Goal: Book appointment/travel/reservation

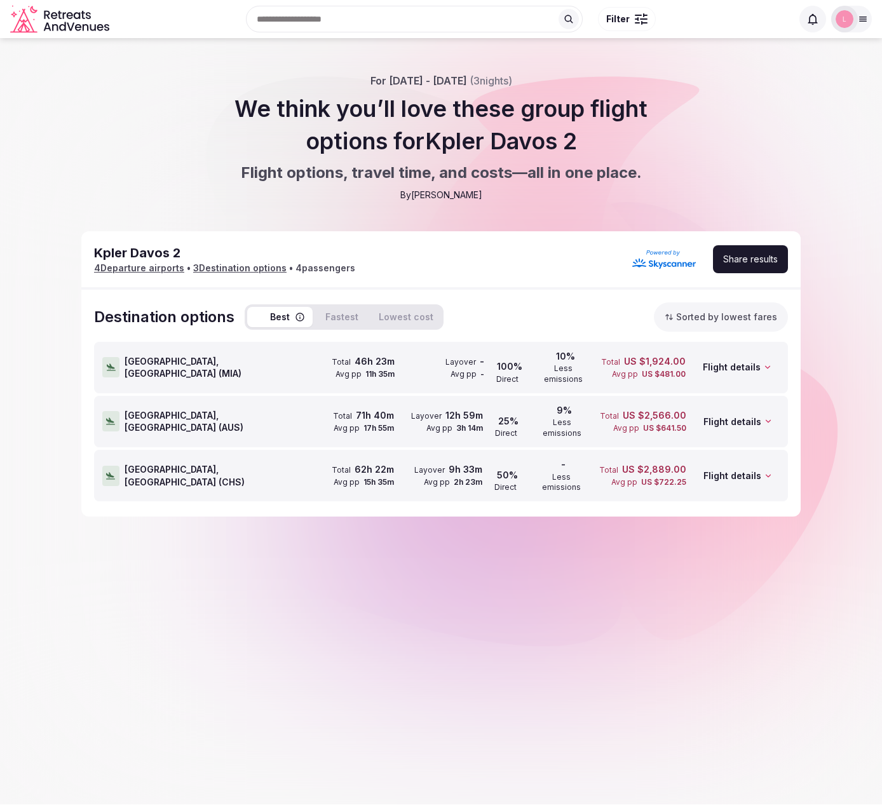
click at [175, 362] on span "Miami, United States ( MIA )" at bounding box center [215, 367] width 181 height 25
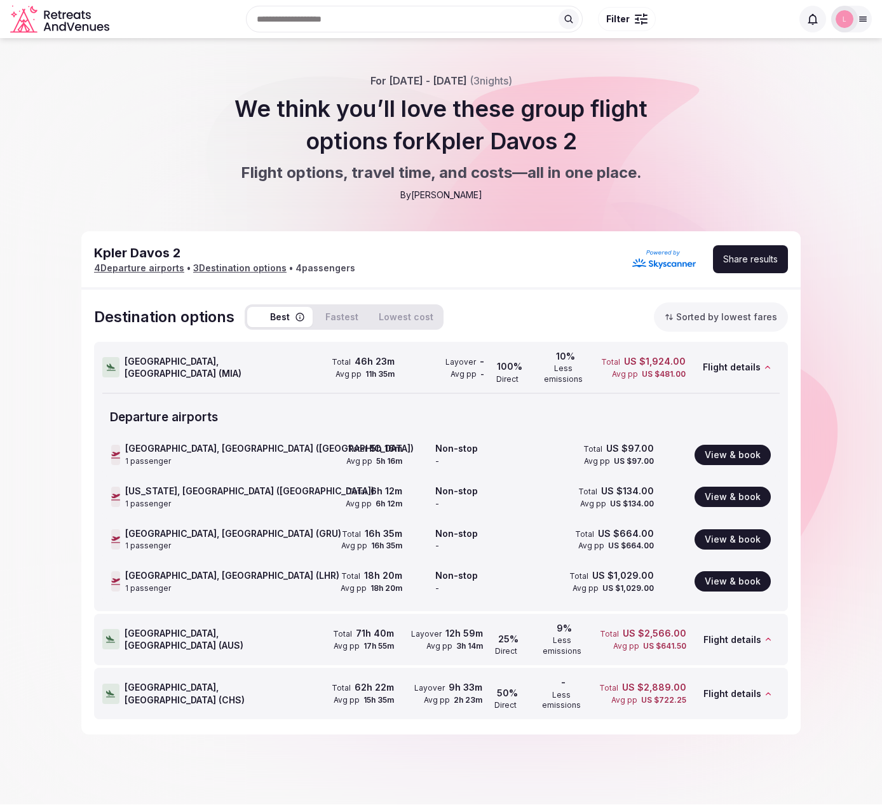
click at [205, 617] on div "[GEOGRAPHIC_DATA], [GEOGRAPHIC_DATA] ( [GEOGRAPHIC_DATA] )" at bounding box center [203, 640] width 203 height 50
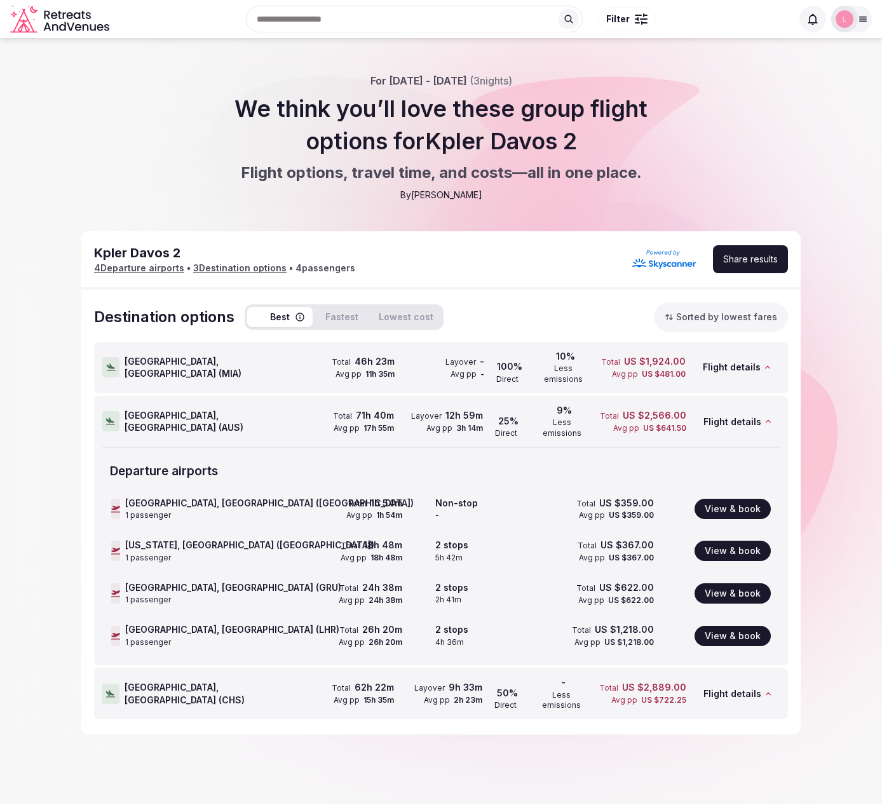
click at [193, 682] on span "Charleston, United States ( CHS )" at bounding box center [215, 694] width 181 height 25
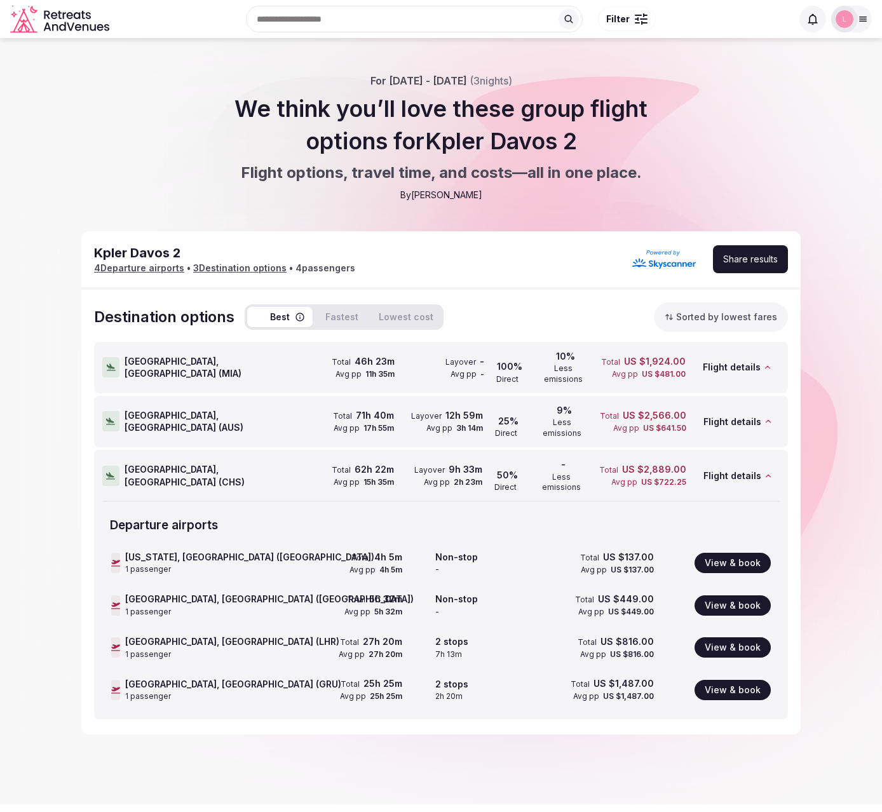
click at [209, 463] on span "Charleston, United States ( CHS )" at bounding box center [215, 475] width 181 height 25
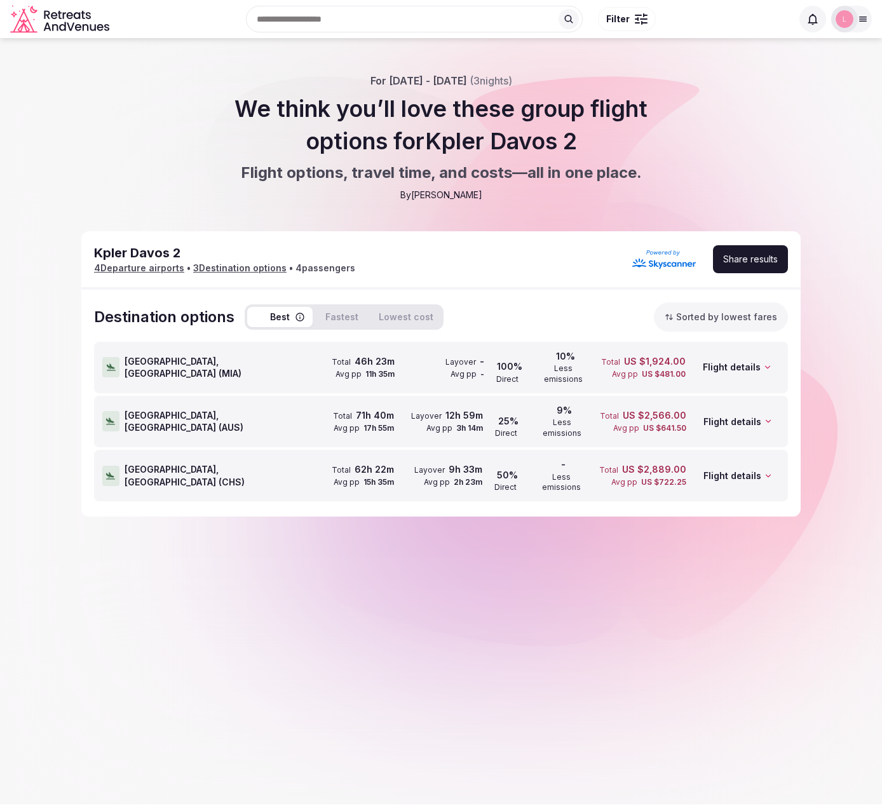
click at [202, 409] on span "[GEOGRAPHIC_DATA], [GEOGRAPHIC_DATA] ( [GEOGRAPHIC_DATA] )" at bounding box center [215, 421] width 181 height 25
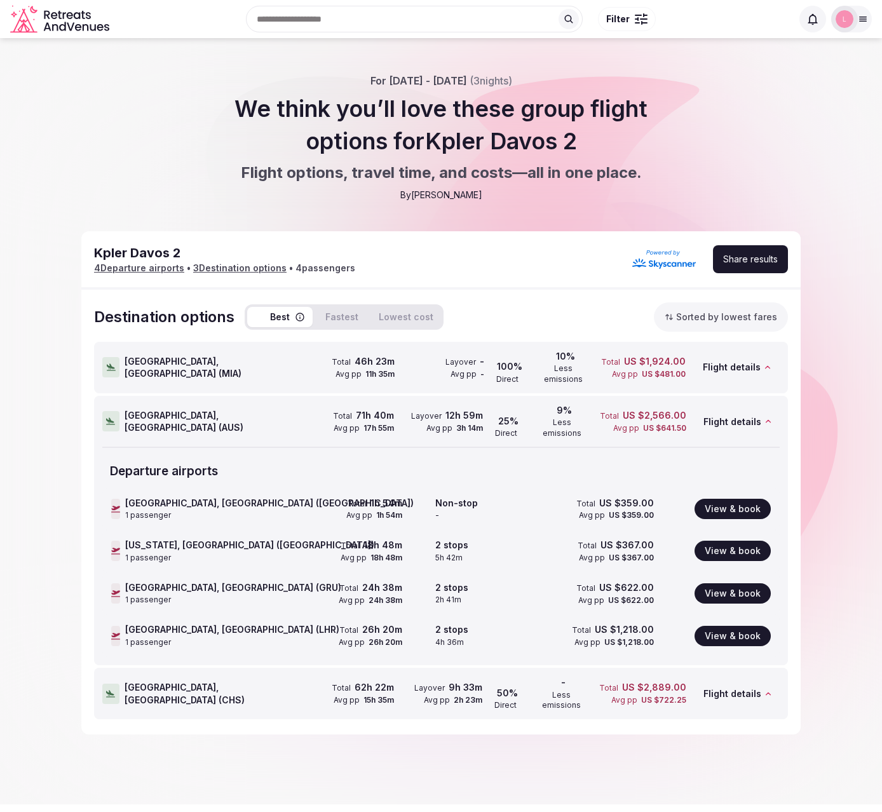
click at [349, 316] on button "Fastest" at bounding box center [342, 317] width 48 height 20
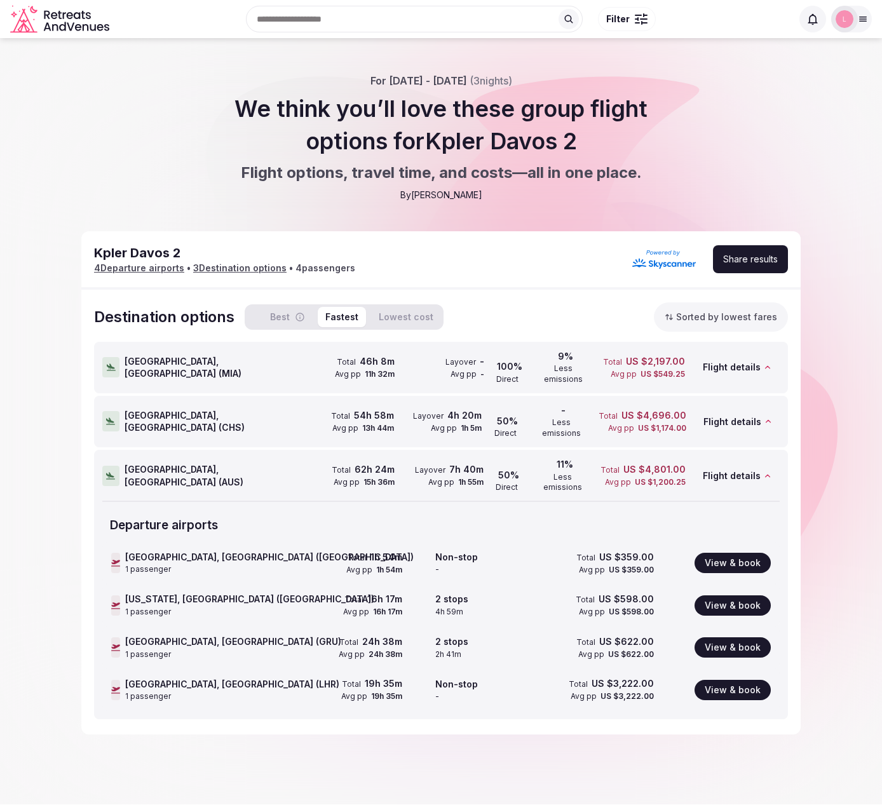
click at [265, 409] on span "Charleston, United States ( CHS )" at bounding box center [215, 421] width 181 height 25
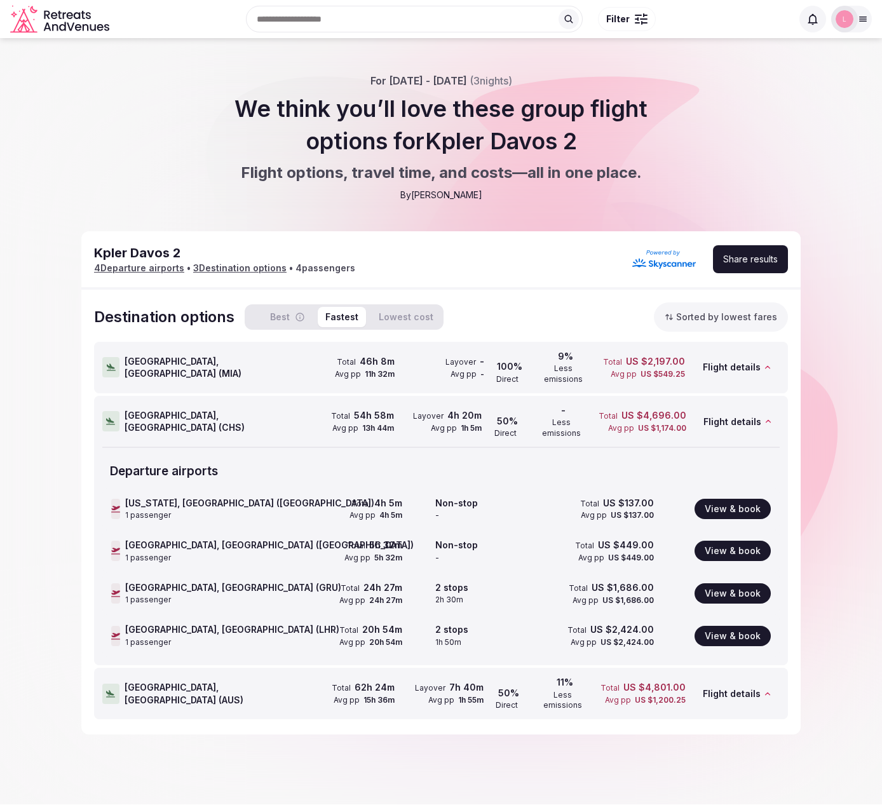
click at [217, 409] on span "Charleston, United States ( CHS )" at bounding box center [215, 421] width 181 height 25
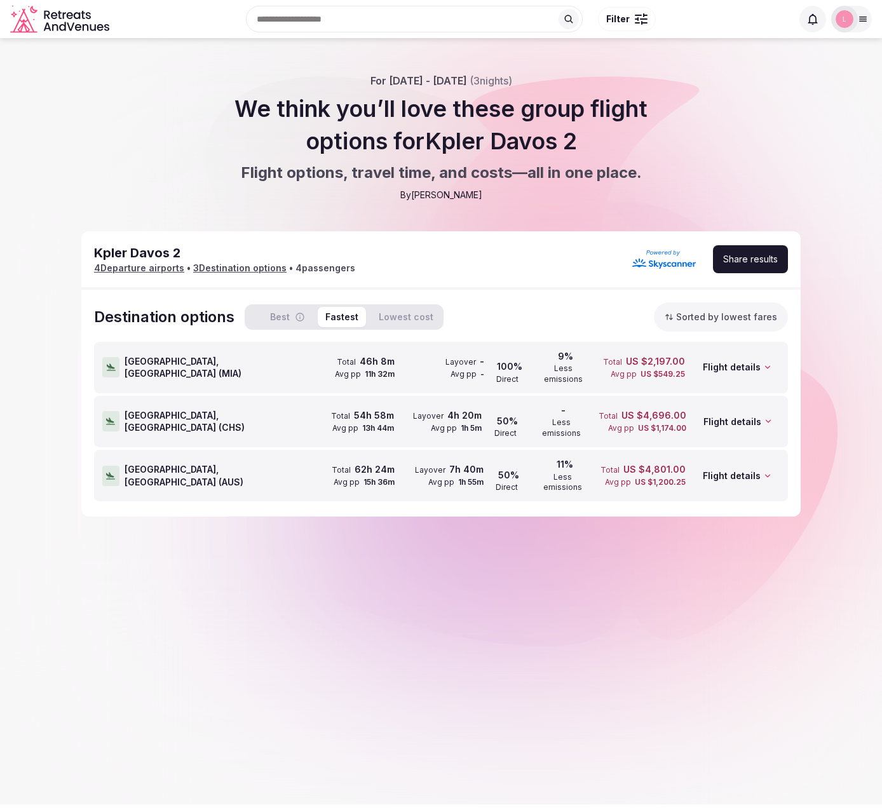
click at [211, 463] on span "[GEOGRAPHIC_DATA], [GEOGRAPHIC_DATA] ( [GEOGRAPHIC_DATA] )" at bounding box center [215, 475] width 181 height 25
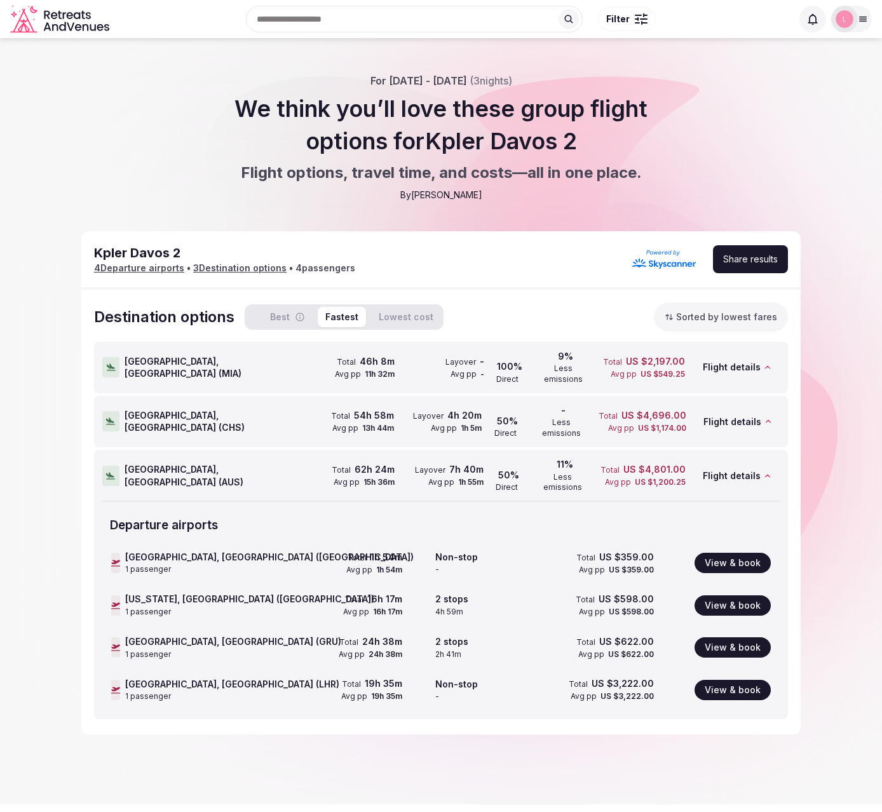
click at [413, 312] on button "Lowest cost" at bounding box center [406, 317] width 70 height 20
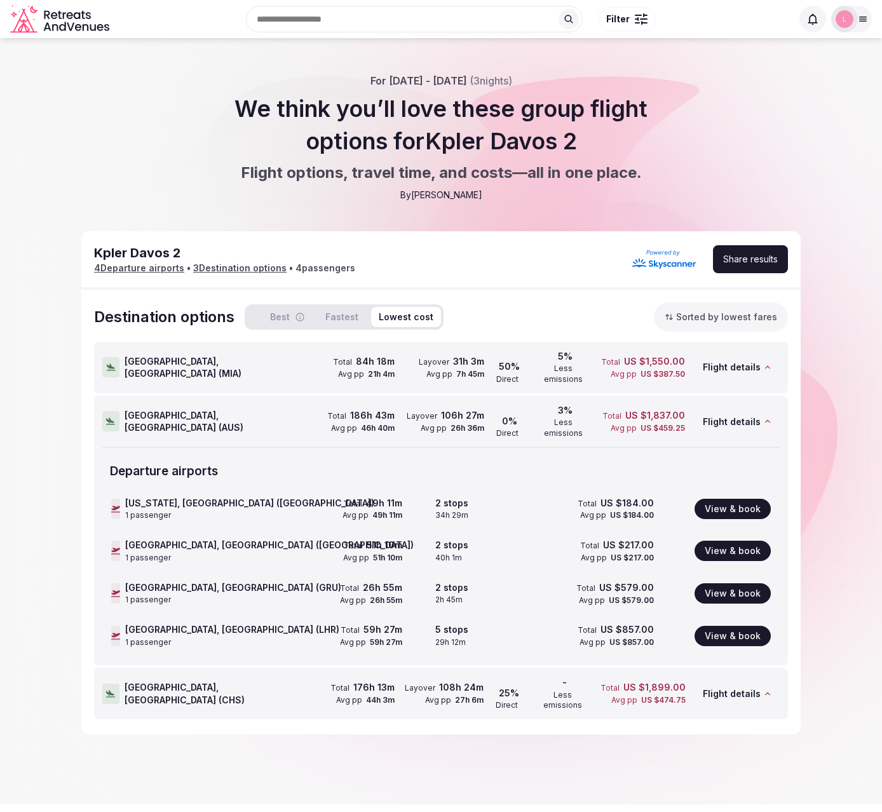
click at [344, 310] on button "Fastest" at bounding box center [342, 317] width 48 height 20
click at [285, 315] on button "Best" at bounding box center [279, 317] width 65 height 20
click at [348, 313] on button "Fastest" at bounding box center [342, 317] width 48 height 20
click at [284, 313] on button "Best" at bounding box center [279, 317] width 65 height 20
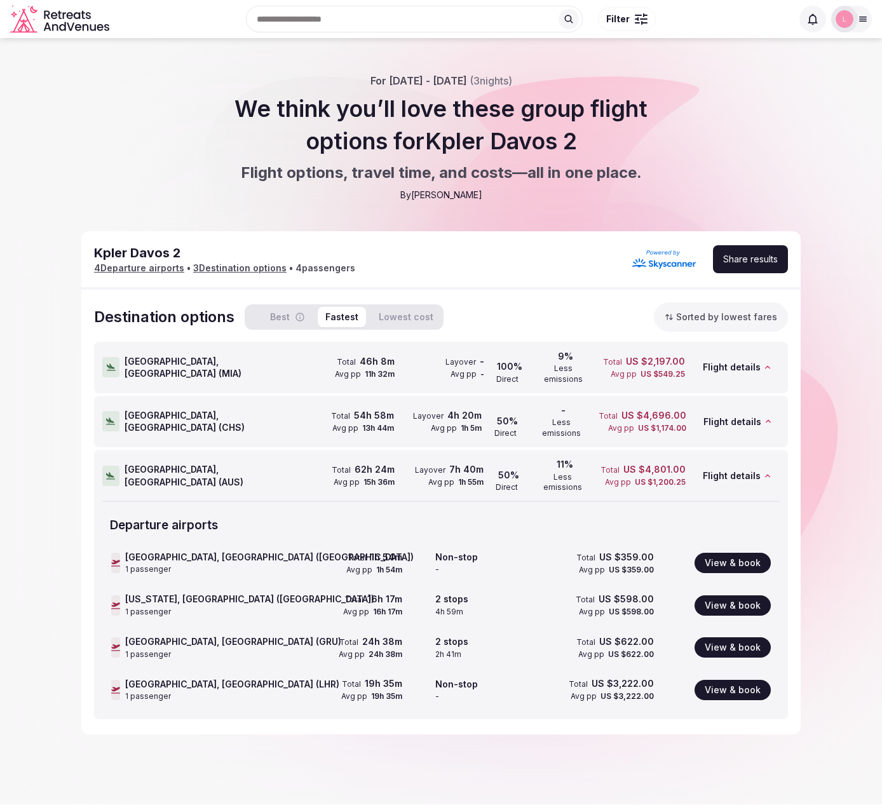
click at [349, 315] on button "Fastest" at bounding box center [342, 317] width 48 height 20
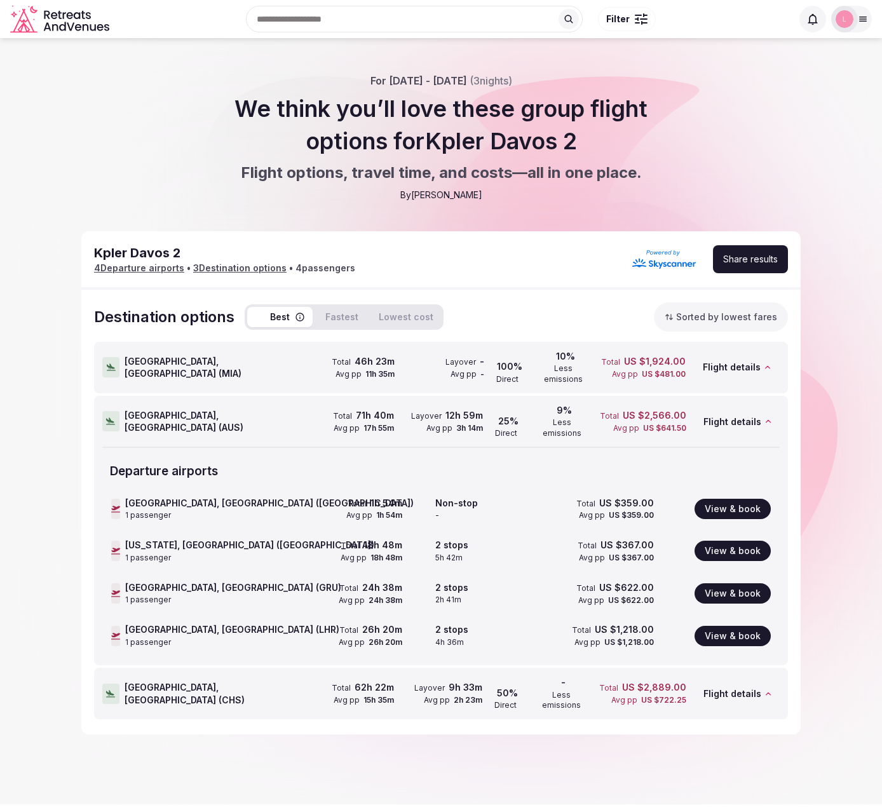
click at [281, 316] on button "Best" at bounding box center [279, 317] width 65 height 20
click at [366, 313] on div "Best Fastest Lowest cost" at bounding box center [344, 317] width 199 height 25
click at [329, 313] on button "Fastest" at bounding box center [342, 317] width 48 height 20
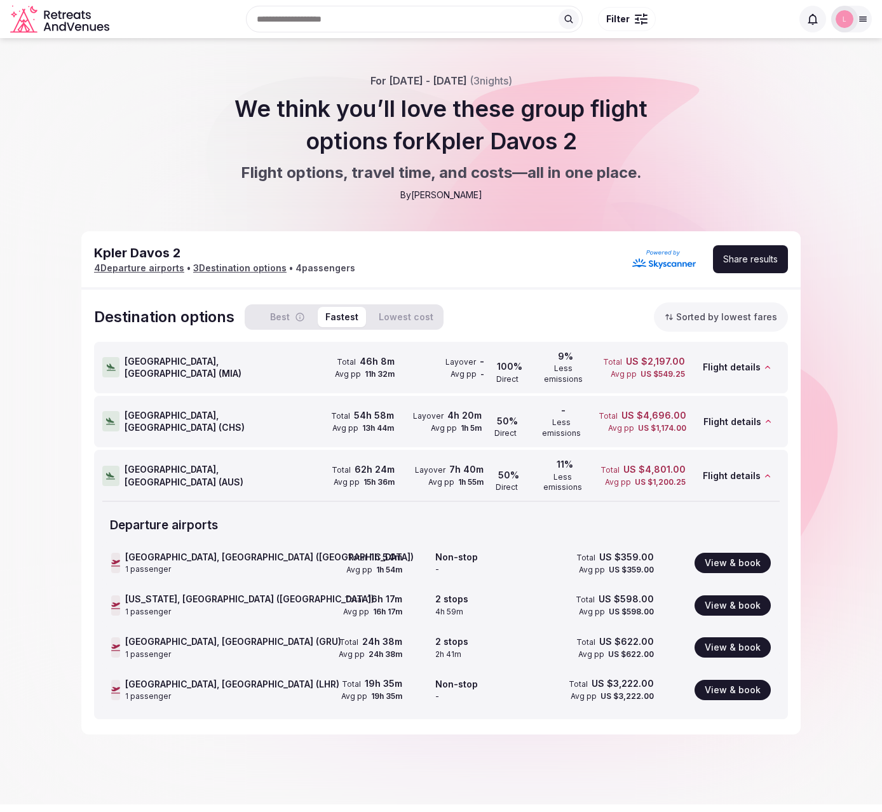
drag, startPoint x: 281, startPoint y: 320, endPoint x: 287, endPoint y: 321, distance: 6.4
click at [281, 320] on button "Best" at bounding box center [279, 317] width 65 height 20
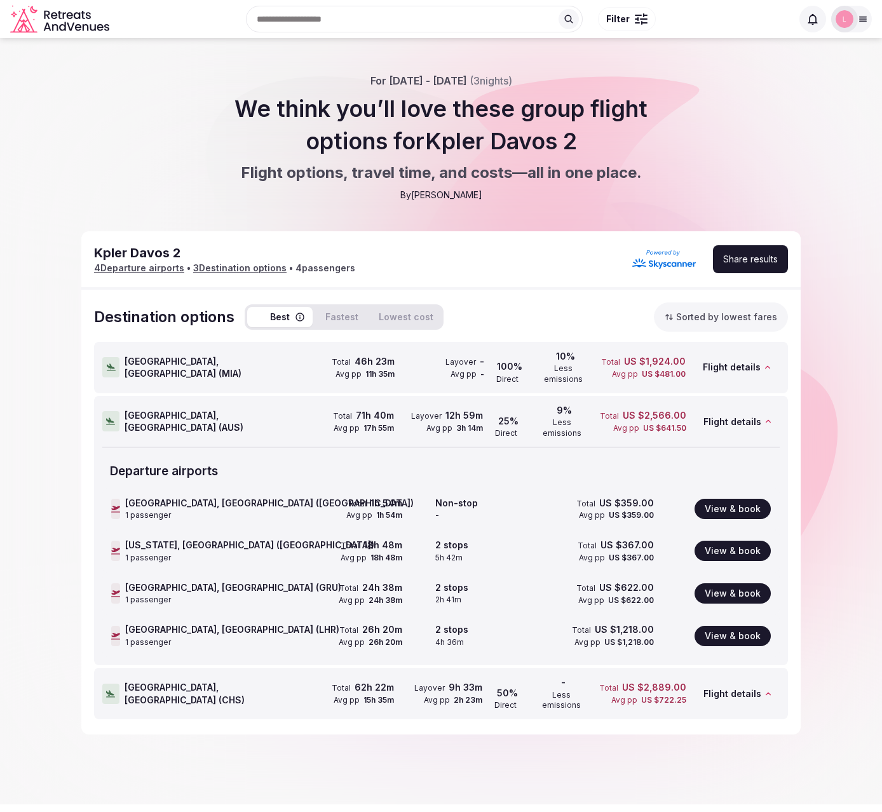
click at [361, 320] on button "Fastest" at bounding box center [342, 317] width 48 height 20
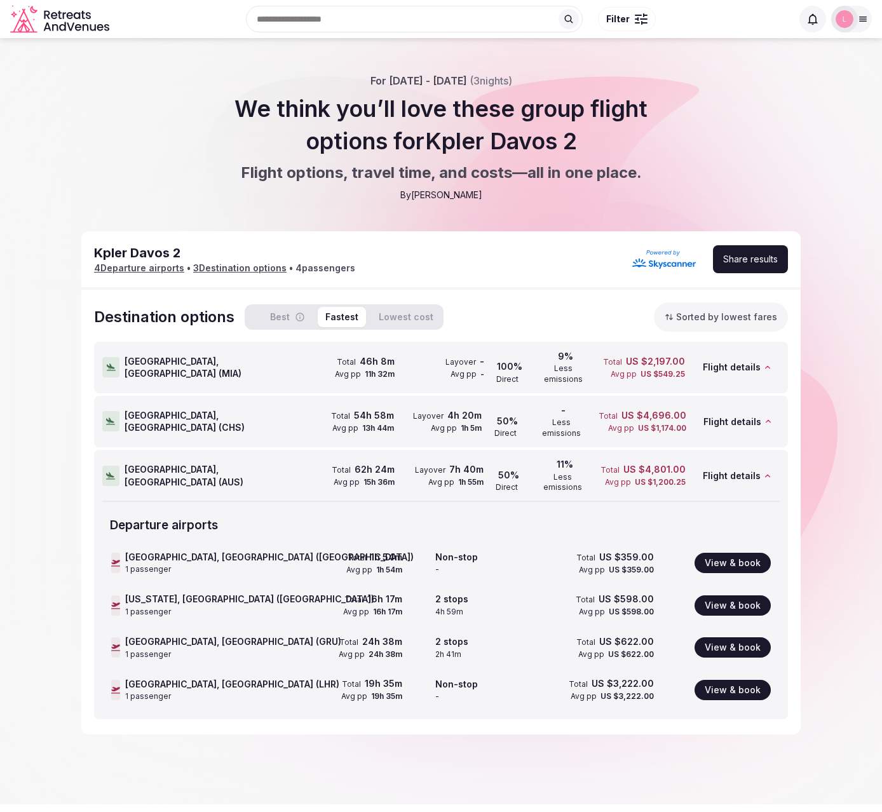
click at [708, 322] on button "Sorted by lowest fares" at bounding box center [721, 317] width 134 height 29
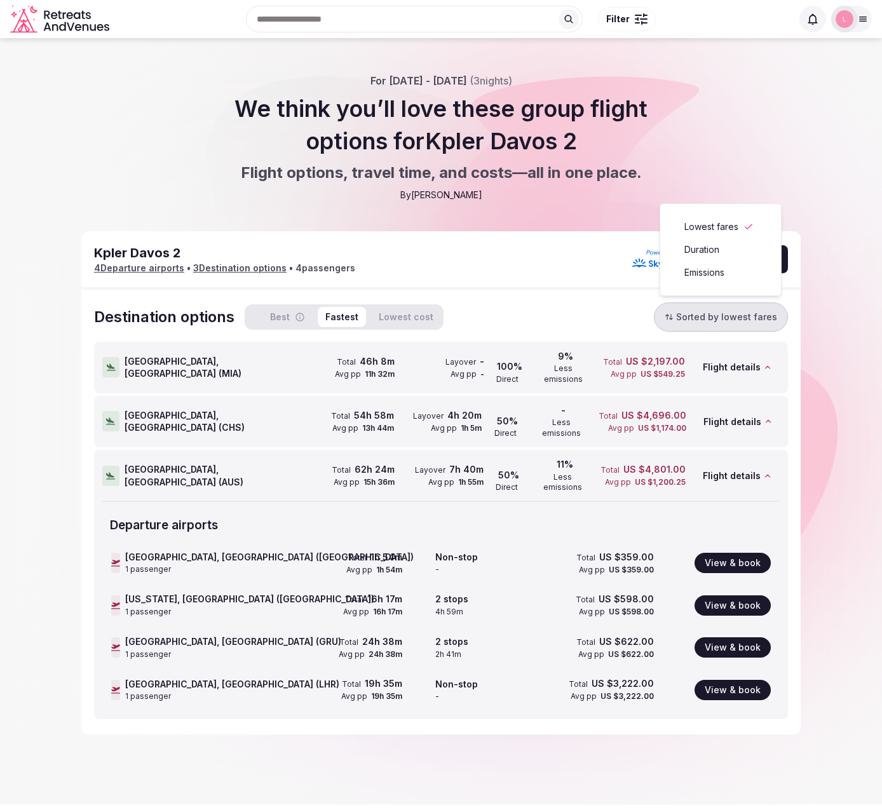
click at [705, 253] on button "Duration" at bounding box center [720, 250] width 95 height 20
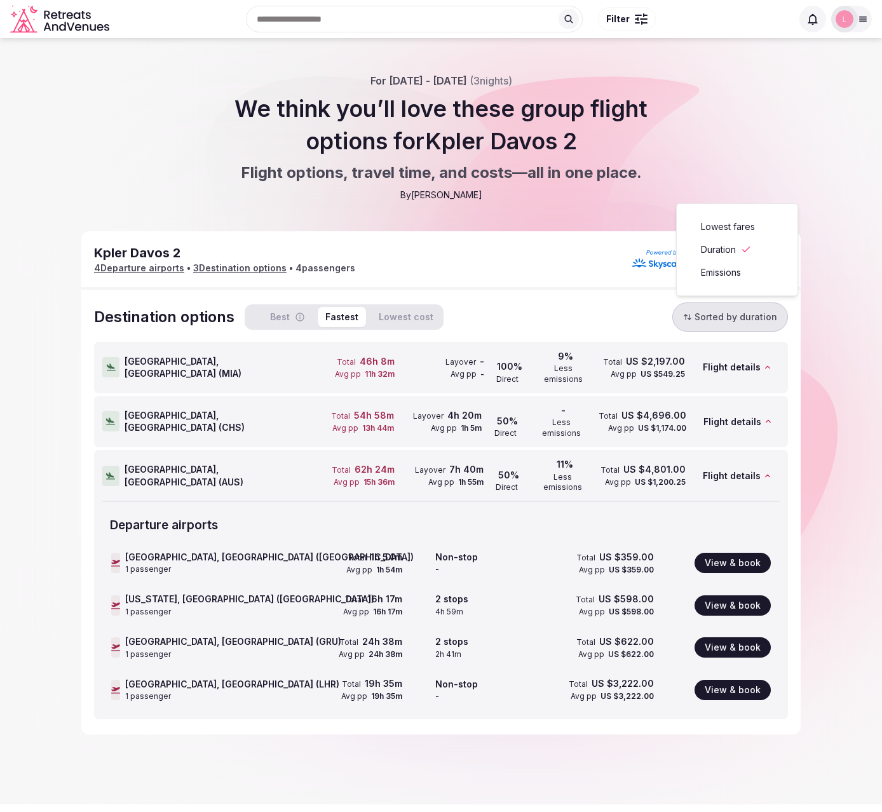
click at [293, 317] on button "Best" at bounding box center [279, 317] width 65 height 20
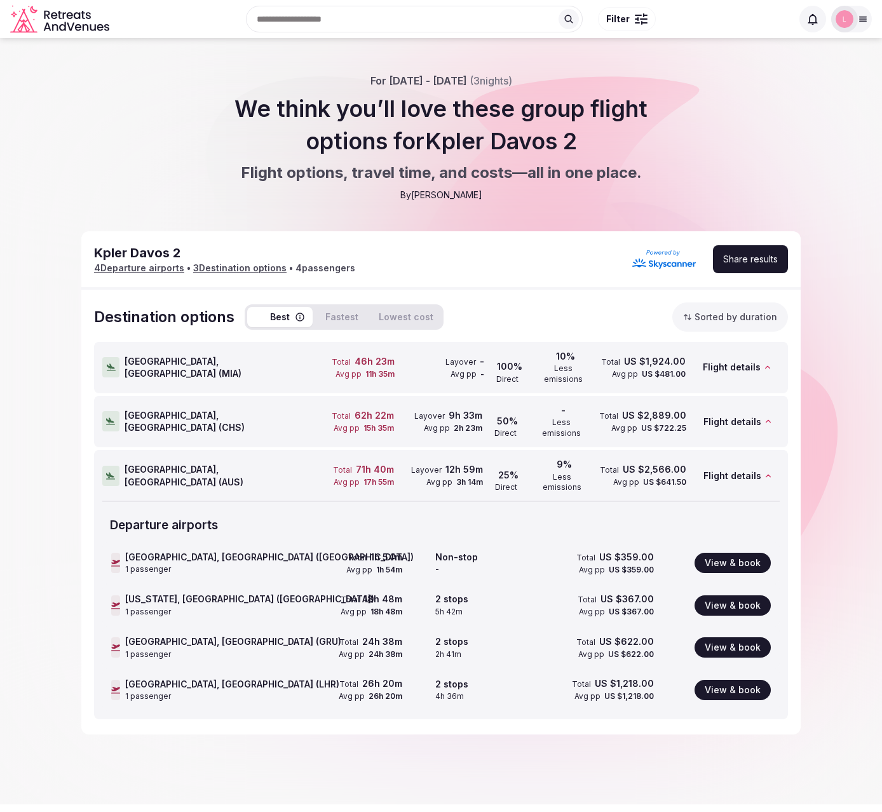
click at [343, 313] on button "Fastest" at bounding box center [342, 317] width 48 height 20
click at [292, 311] on button "Best" at bounding box center [279, 317] width 65 height 20
click at [335, 314] on button "Fastest" at bounding box center [342, 317] width 48 height 20
click at [277, 313] on button "Best" at bounding box center [279, 317] width 65 height 20
click at [346, 310] on button "Fastest" at bounding box center [342, 317] width 48 height 20
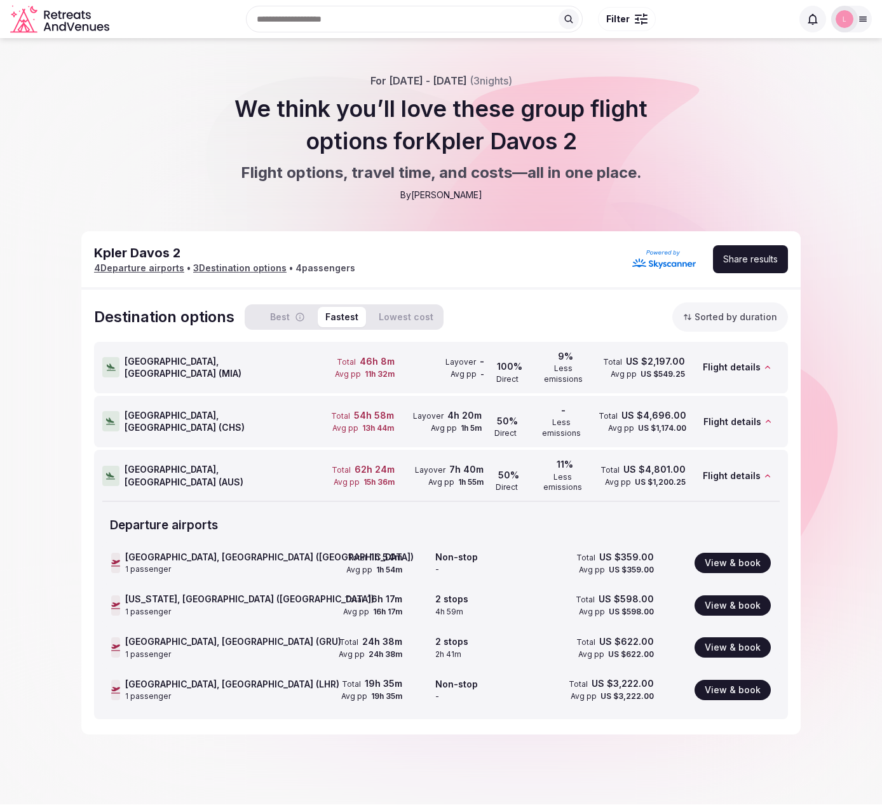
drag, startPoint x: 294, startPoint y: 313, endPoint x: 306, endPoint y: 311, distance: 12.9
click at [296, 313] on button "Best" at bounding box center [279, 317] width 65 height 20
click at [343, 317] on button "Fastest" at bounding box center [342, 317] width 48 height 20
click at [270, 319] on button "Best" at bounding box center [279, 317] width 65 height 20
click at [344, 314] on button "Fastest" at bounding box center [342, 317] width 48 height 20
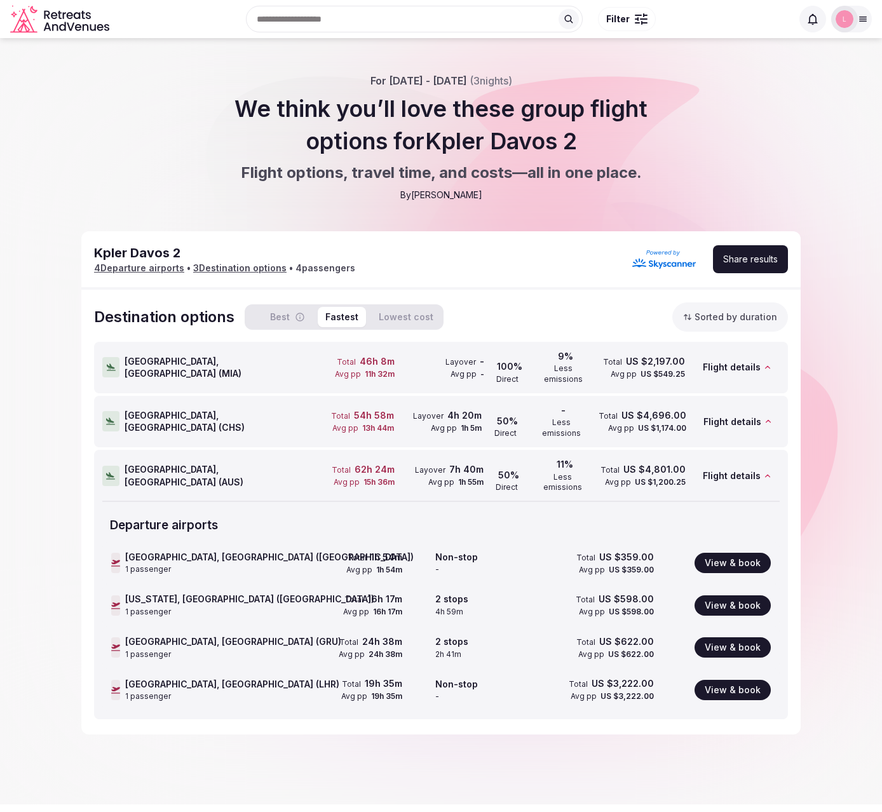
click at [758, 596] on button "View & book" at bounding box center [733, 606] width 76 height 20
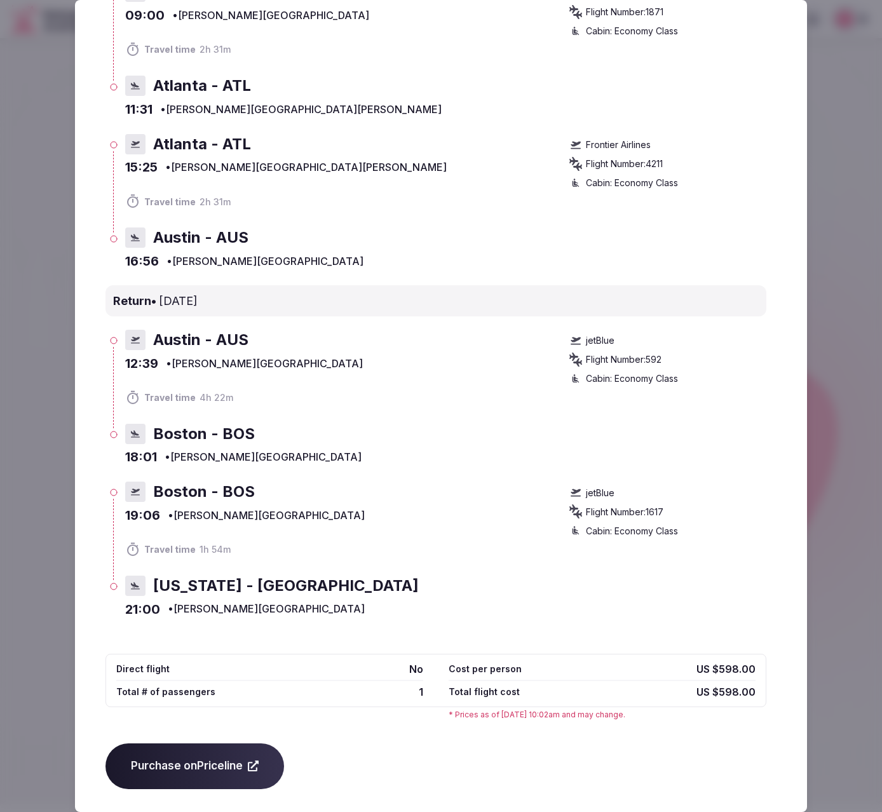
scroll to position [143, 0]
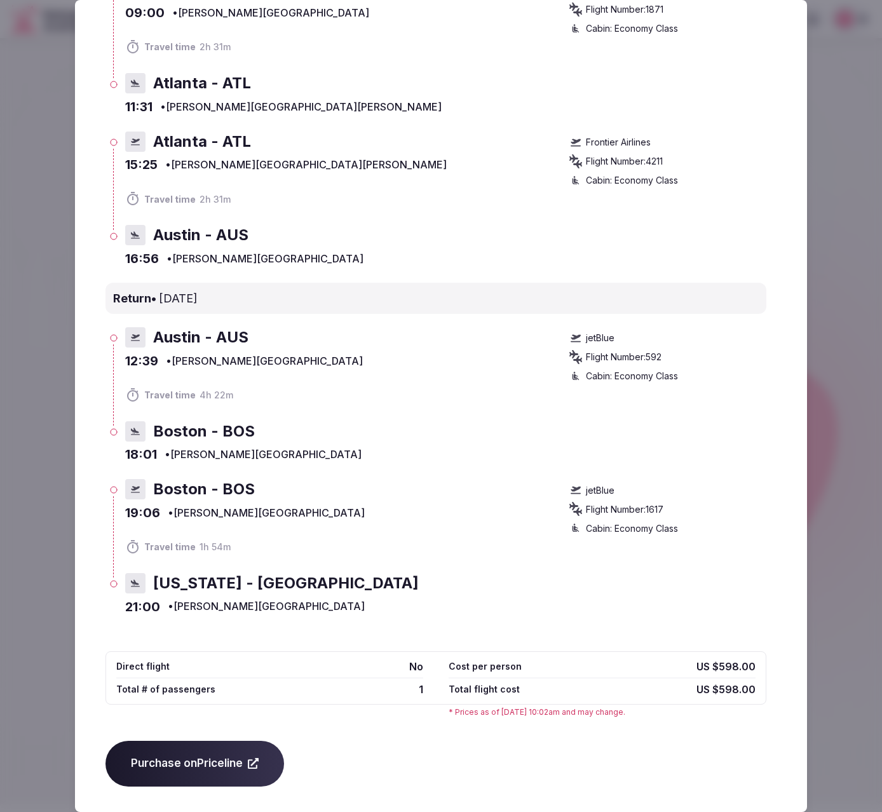
click at [821, 406] on div at bounding box center [441, 406] width 882 height 812
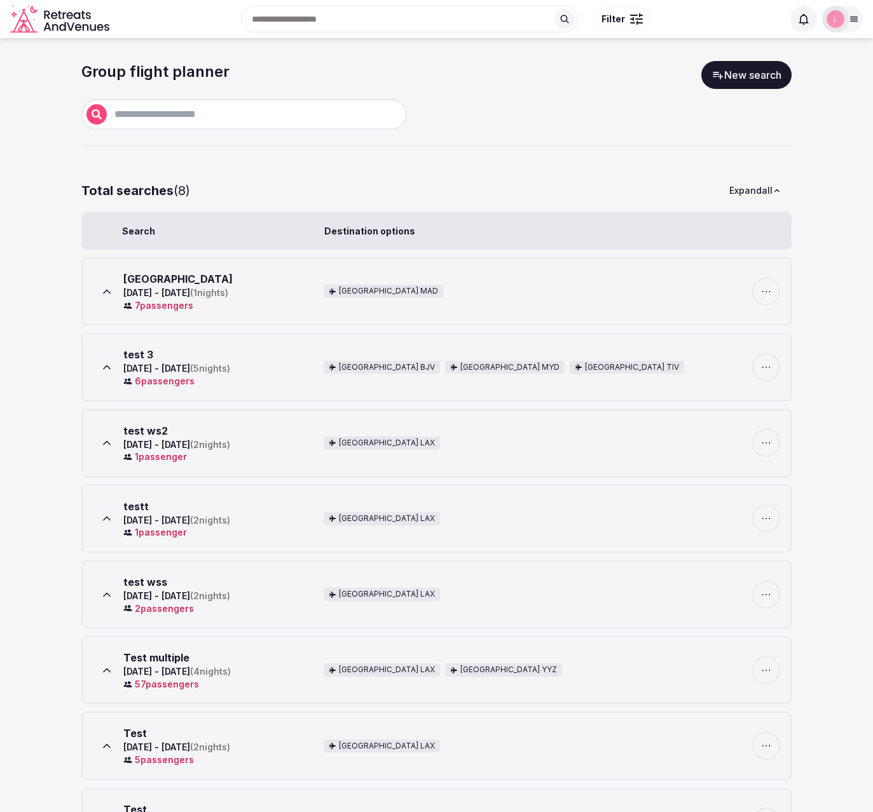
click at [168, 113] on input "text" at bounding box center [254, 114] width 295 height 15
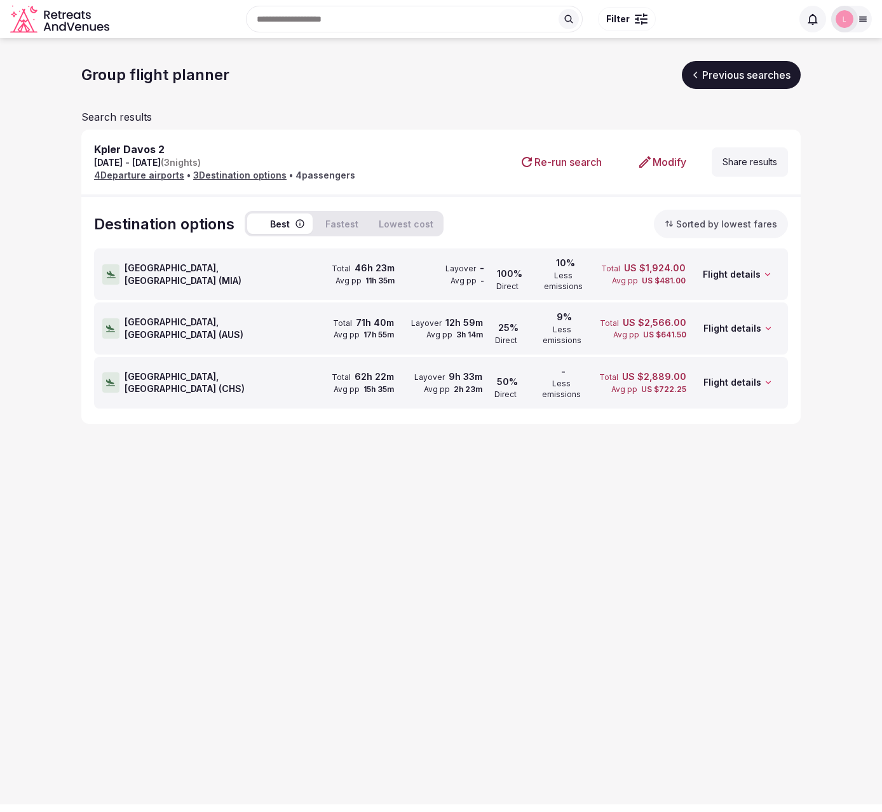
click at [409, 224] on button "Lowest cost" at bounding box center [406, 224] width 70 height 20
click at [271, 223] on button "Best" at bounding box center [279, 224] width 65 height 20
click at [338, 222] on button "Fastest" at bounding box center [342, 224] width 48 height 20
click at [395, 223] on button "Lowest cost" at bounding box center [406, 224] width 70 height 20
click at [342, 225] on button "Fastest" at bounding box center [342, 224] width 48 height 20
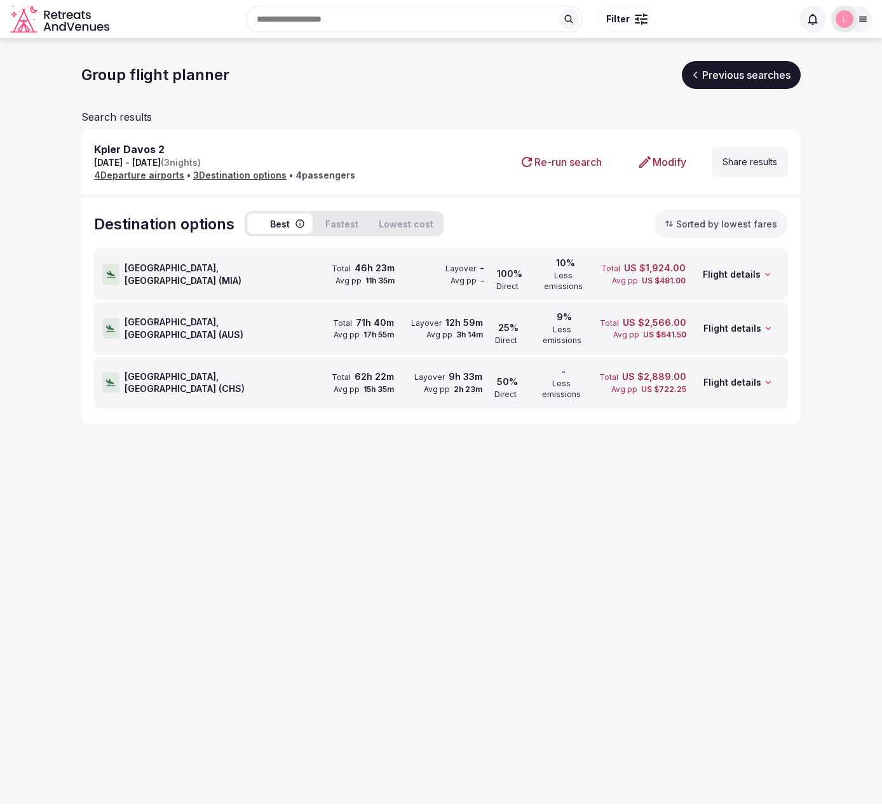
click at [339, 222] on button "Fastest" at bounding box center [342, 224] width 48 height 20
click at [391, 222] on button "Lowest cost" at bounding box center [406, 224] width 70 height 20
click at [343, 229] on button "Fastest" at bounding box center [342, 224] width 48 height 20
drag, startPoint x: 292, startPoint y: 222, endPoint x: 325, endPoint y: 219, distance: 33.2
click at [294, 221] on button "Best" at bounding box center [279, 224] width 65 height 20
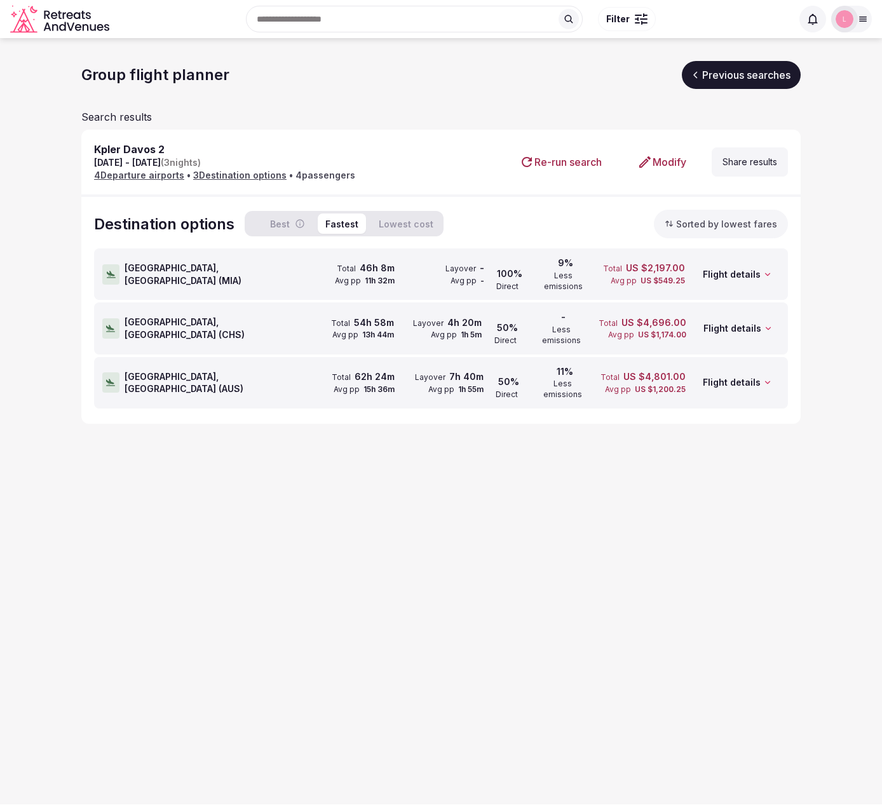
click at [355, 221] on button "Fastest" at bounding box center [342, 224] width 48 height 20
click at [402, 223] on button "Lowest cost" at bounding box center [406, 224] width 70 height 20
click at [273, 223] on button "Best" at bounding box center [279, 224] width 65 height 20
drag, startPoint x: 336, startPoint y: 224, endPoint x: 371, endPoint y: 227, distance: 34.5
click at [342, 224] on button "Fastest" at bounding box center [342, 224] width 48 height 20
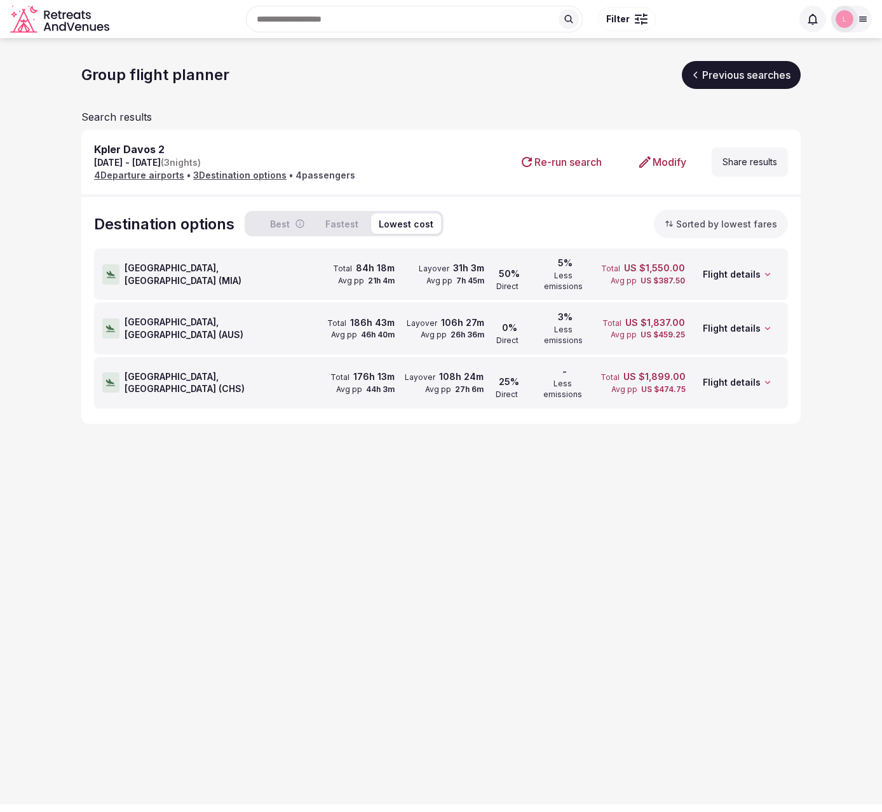
click at [390, 224] on button "Lowest cost" at bounding box center [406, 224] width 70 height 20
click at [290, 226] on button "Best" at bounding box center [279, 224] width 65 height 20
drag, startPoint x: 334, startPoint y: 224, endPoint x: 353, endPoint y: 226, distance: 19.2
click at [343, 225] on button "Fastest" at bounding box center [342, 224] width 48 height 20
click at [391, 227] on button "Lowest cost" at bounding box center [406, 224] width 70 height 20
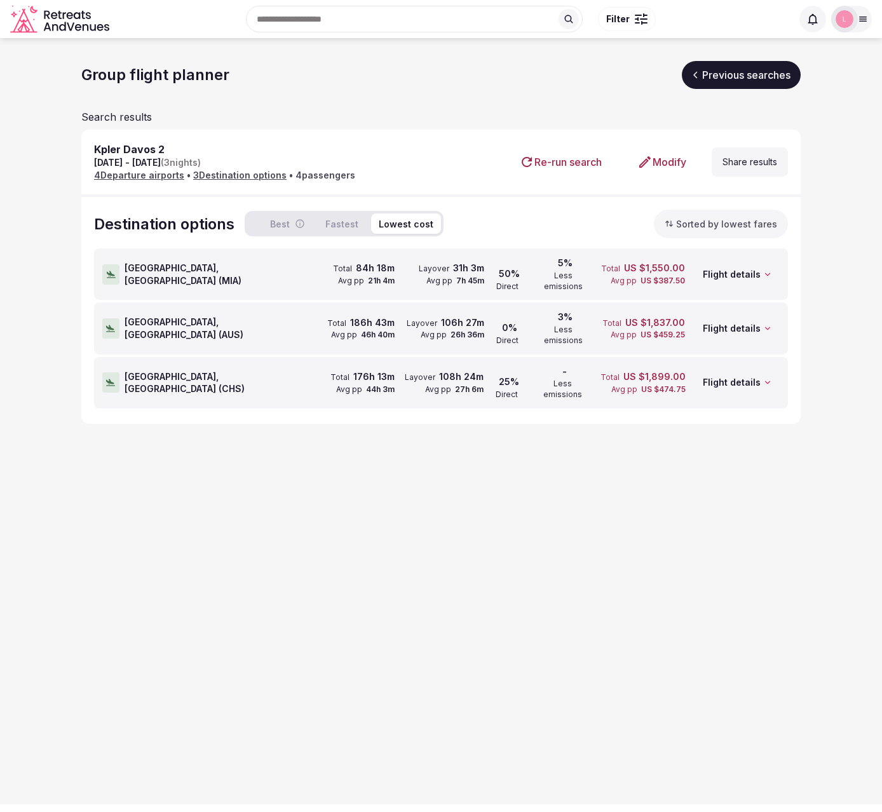
click at [256, 310] on div "[GEOGRAPHIC_DATA], [GEOGRAPHIC_DATA] ( [GEOGRAPHIC_DATA] )" at bounding box center [203, 328] width 203 height 50
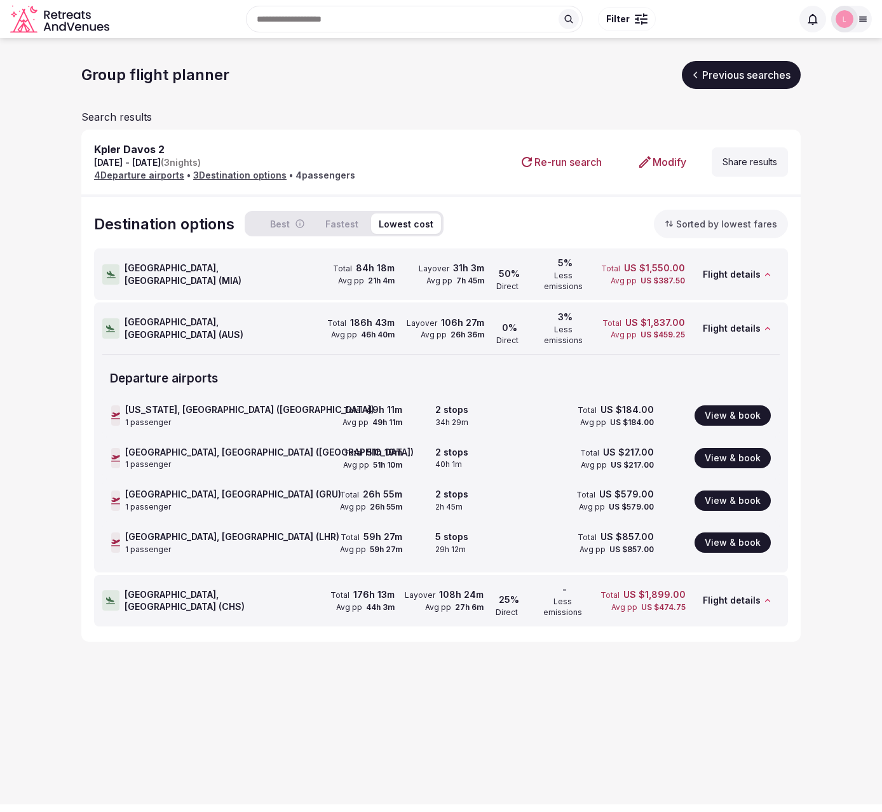
click at [692, 72] on icon at bounding box center [696, 75] width 8 height 8
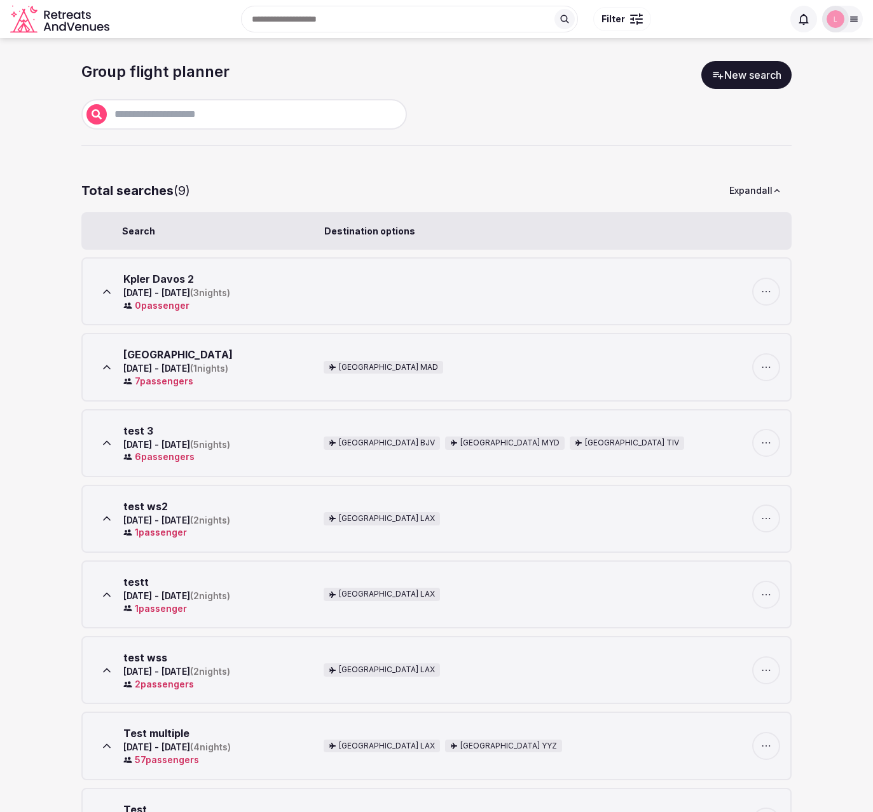
drag, startPoint x: 304, startPoint y: 282, endPoint x: 296, endPoint y: 284, distance: 8.5
click at [304, 282] on div "Kpler Davos 2 Oct 13th - Oct 16th, 2025 ( 3 nights) 0 passenger" at bounding box center [206, 291] width 226 height 40
click at [109, 292] on icon at bounding box center [107, 291] width 6 height 3
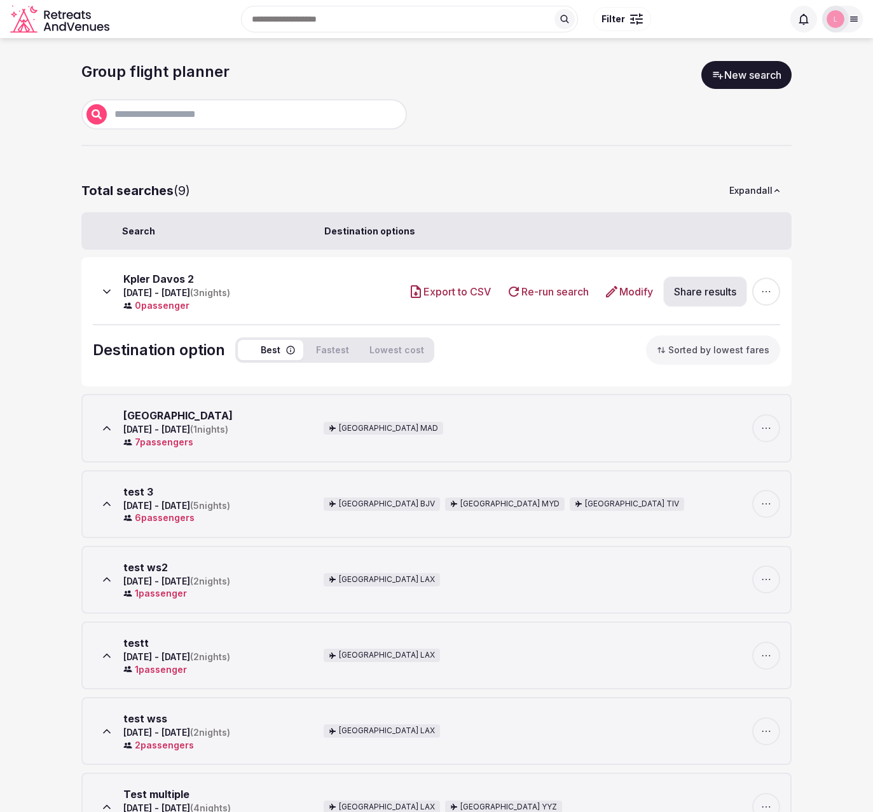
click at [612, 291] on icon at bounding box center [611, 291] width 11 height 11
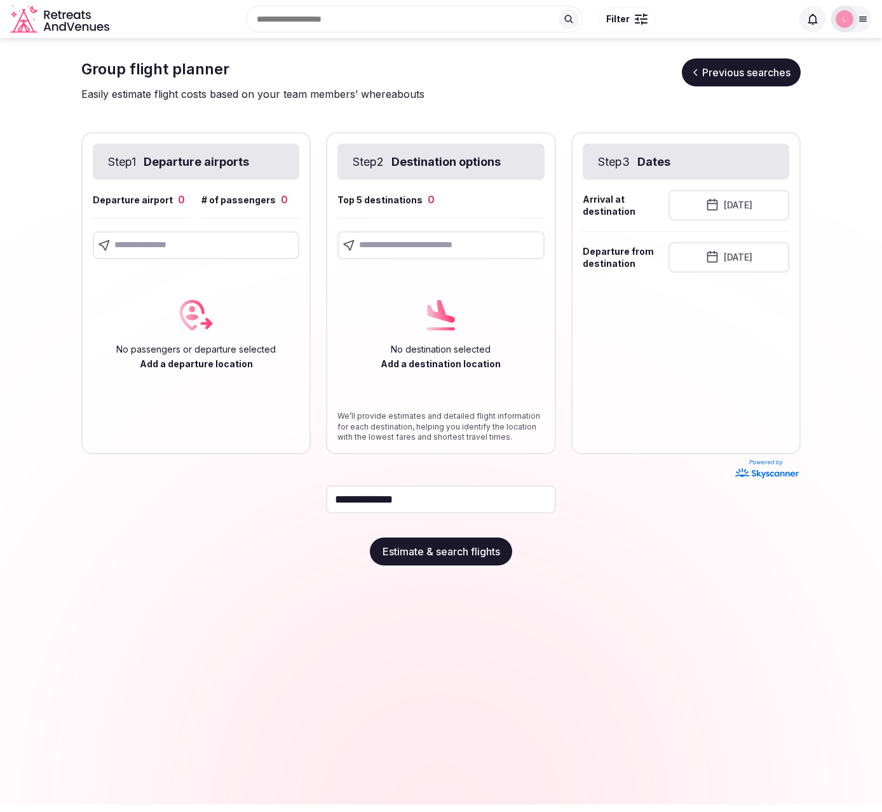
click at [394, 249] on input "text" at bounding box center [441, 245] width 207 height 28
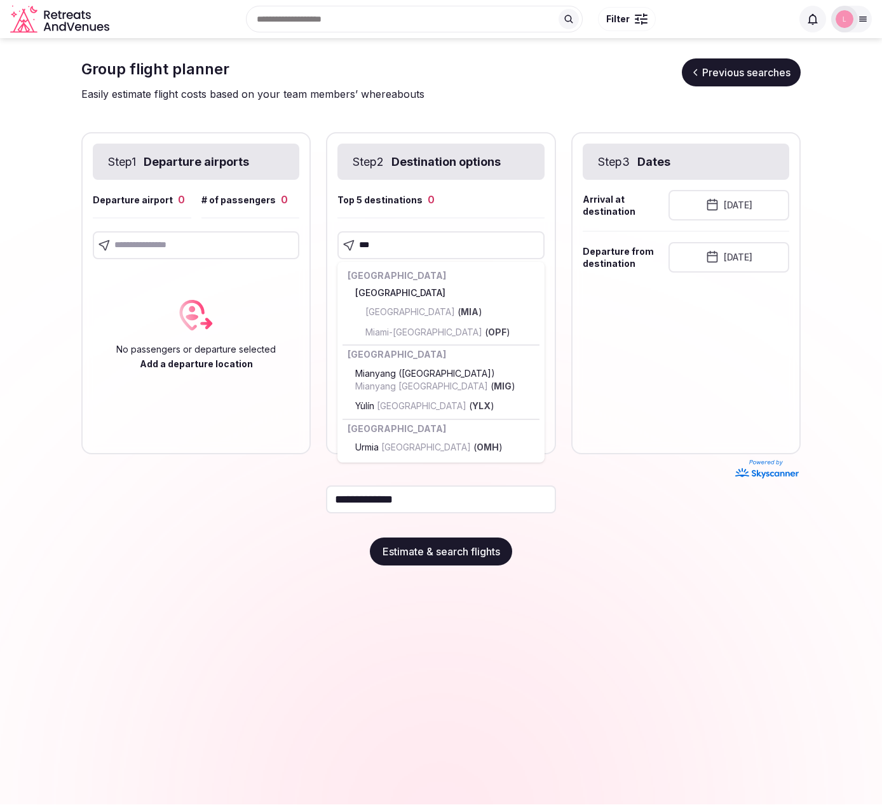
type input "***"
click at [420, 243] on input "***" at bounding box center [441, 245] width 207 height 28
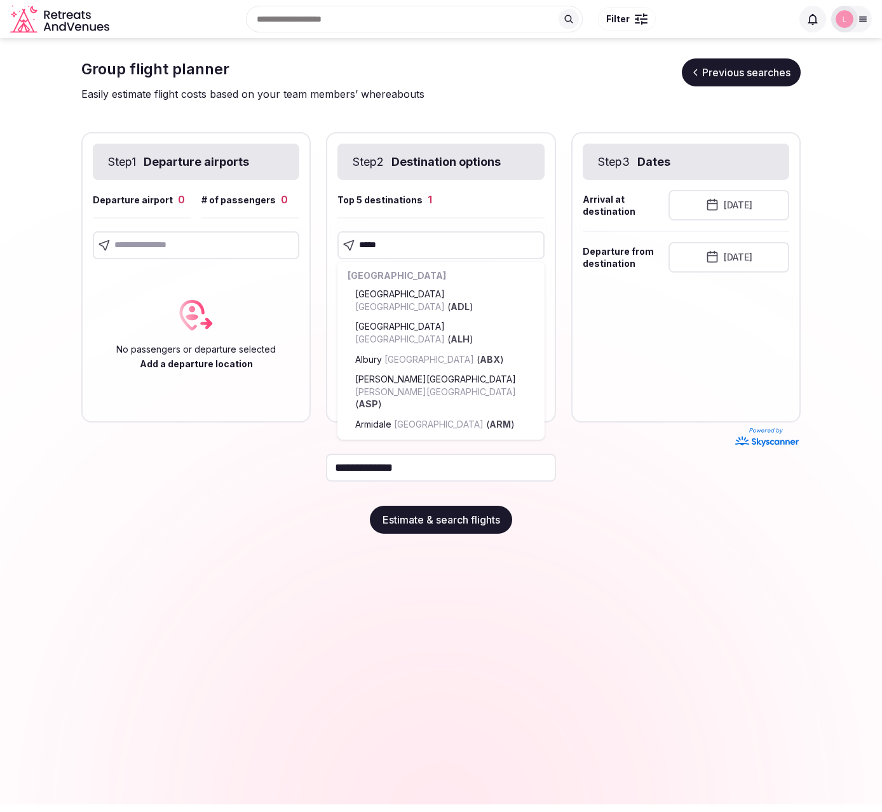
type input "******"
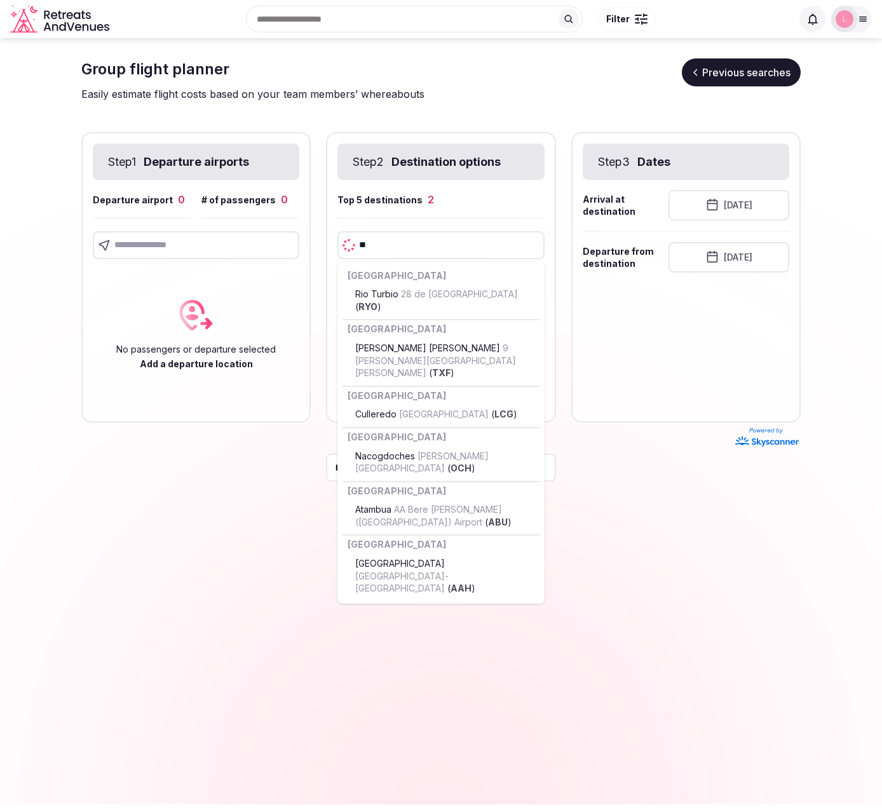
type input "***"
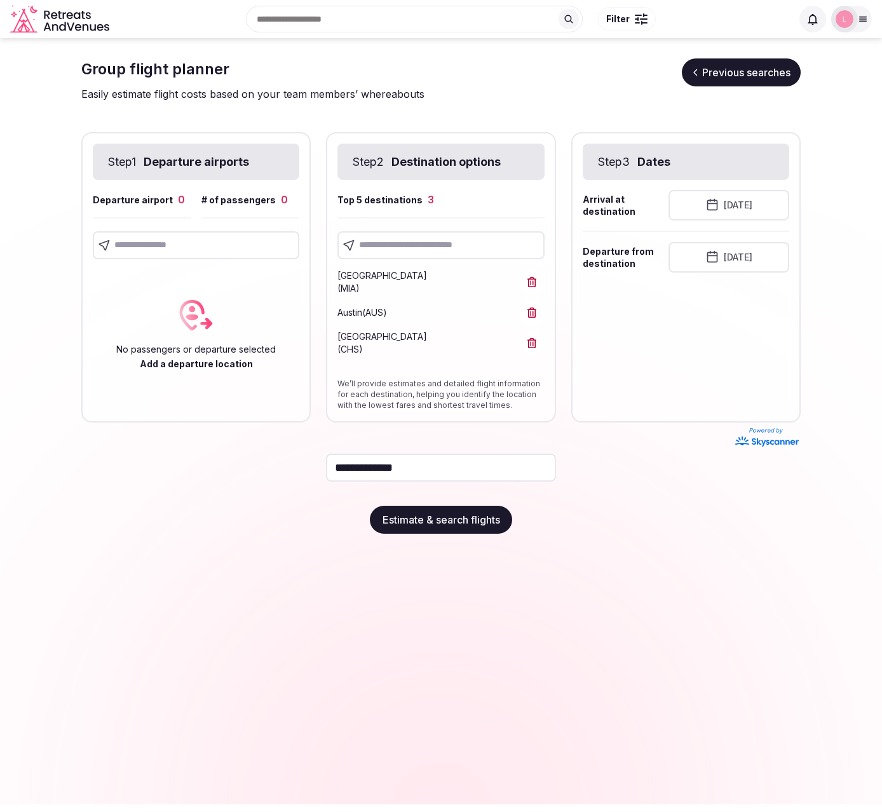
click at [529, 345] on icon at bounding box center [532, 343] width 10 height 10
click at [534, 280] on icon at bounding box center [532, 282] width 10 height 10
click at [185, 245] on input "text" at bounding box center [196, 245] width 207 height 28
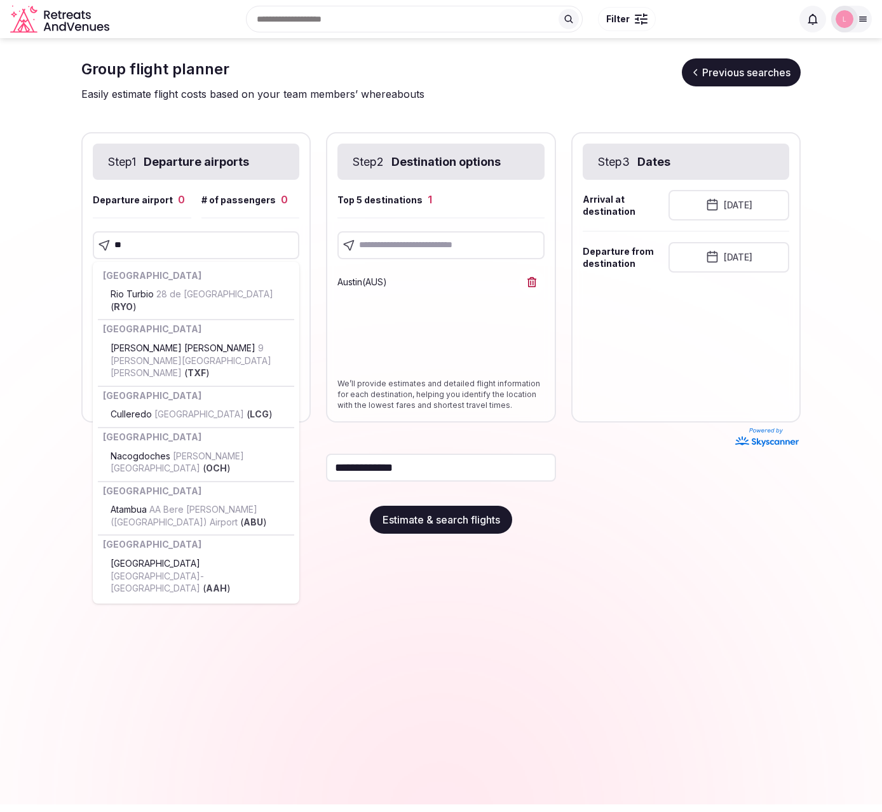
type input "***"
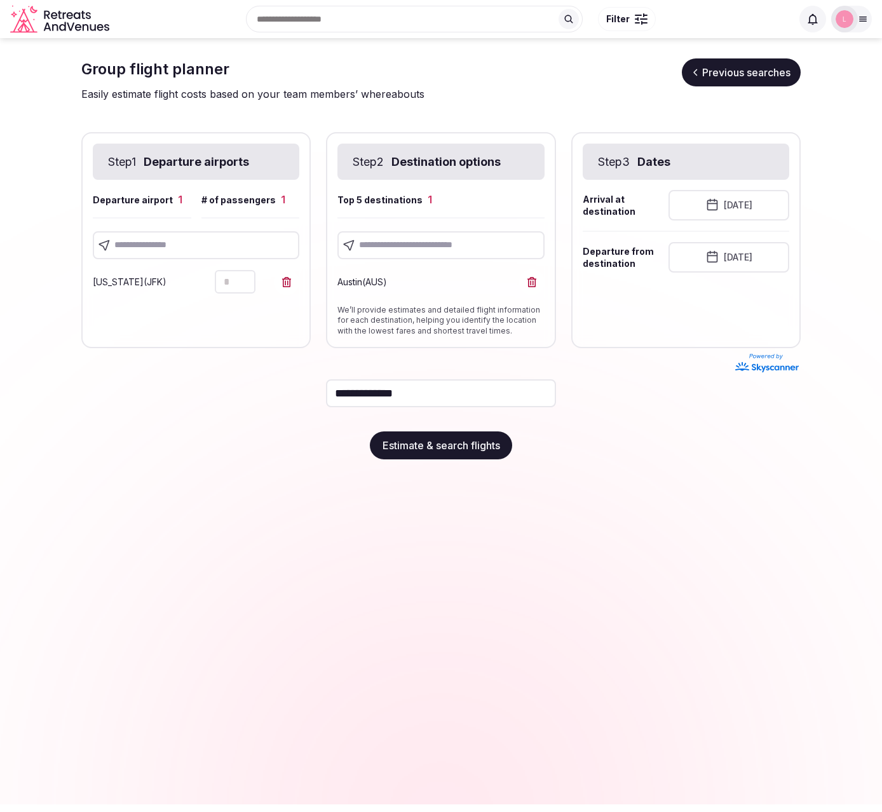
click at [717, 208] on button "October 12th, 2025" at bounding box center [729, 205] width 121 height 31
click at [721, 355] on button "13" at bounding box center [719, 351] width 18 height 18
click at [732, 252] on button "October 15th, 2025" at bounding box center [729, 257] width 121 height 31
click at [787, 404] on button "16" at bounding box center [781, 403] width 18 height 18
click at [423, 450] on button "Estimate & search flights" at bounding box center [441, 446] width 142 height 28
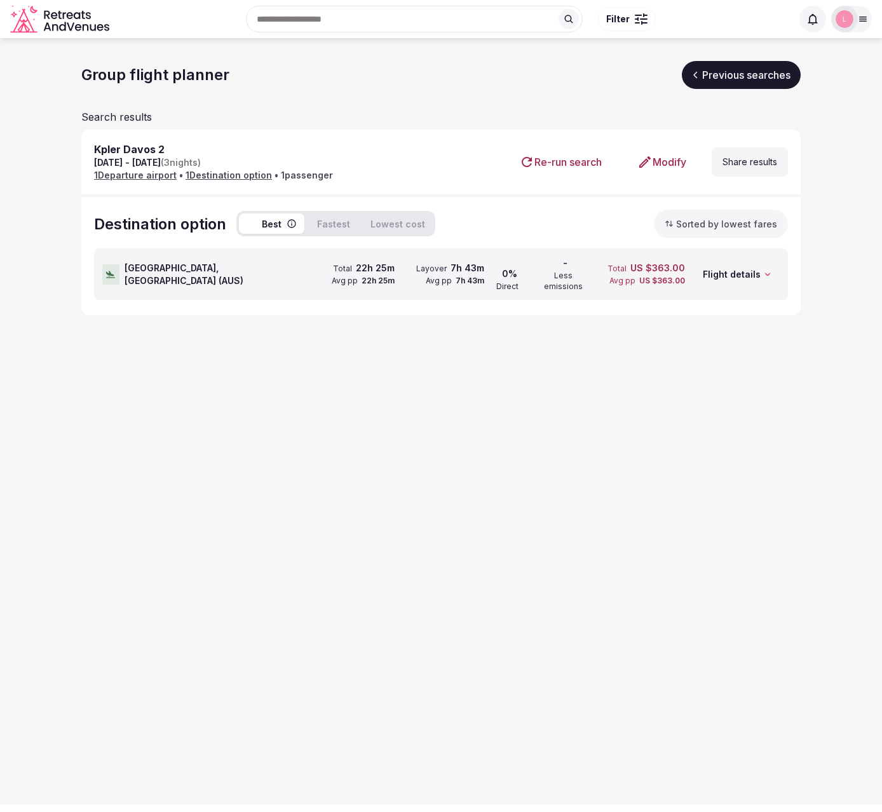
click at [267, 264] on div "[GEOGRAPHIC_DATA], [GEOGRAPHIC_DATA] ( [GEOGRAPHIC_DATA] )" at bounding box center [203, 274] width 203 height 50
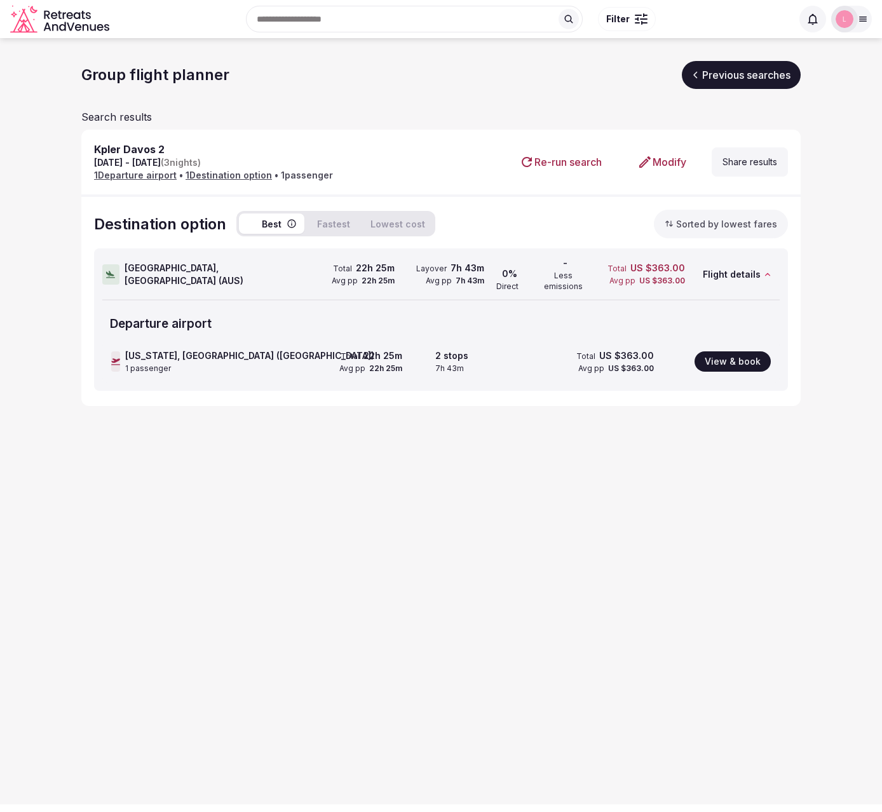
click at [347, 228] on button "Fastest" at bounding box center [334, 224] width 48 height 20
click at [379, 226] on button "Lowest cost" at bounding box center [398, 224] width 70 height 20
click at [328, 224] on button "Fastest" at bounding box center [334, 224] width 48 height 20
click at [264, 221] on button "Best" at bounding box center [271, 224] width 65 height 20
drag, startPoint x: 330, startPoint y: 222, endPoint x: 371, endPoint y: 224, distance: 41.4
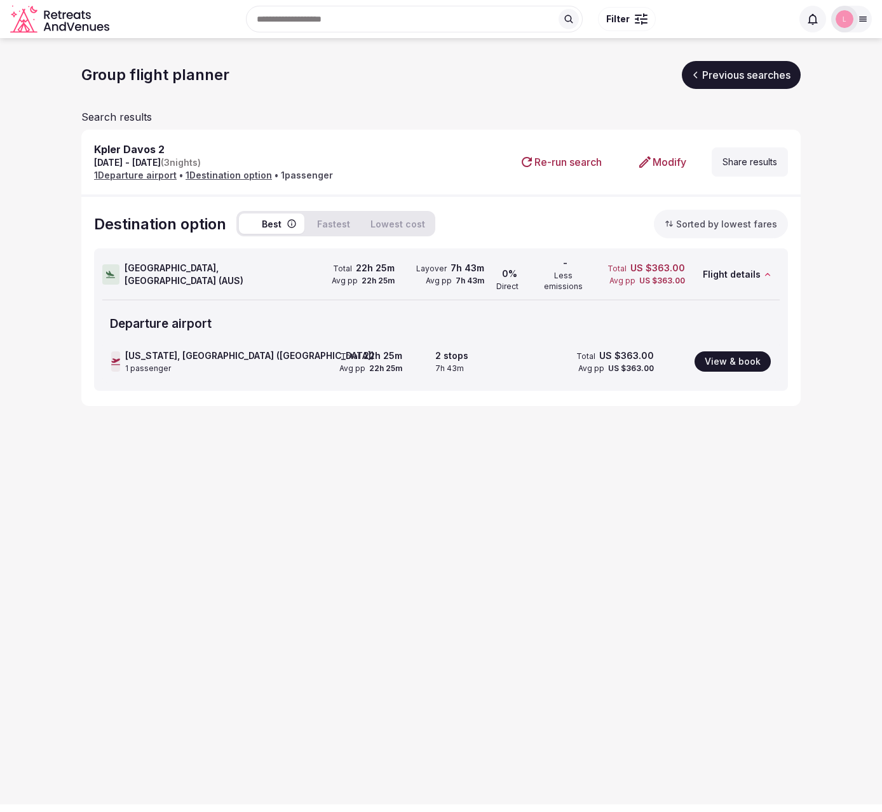
click at [331, 222] on button "Fastest" at bounding box center [334, 224] width 48 height 20
click at [390, 224] on button "Lowest cost" at bounding box center [398, 224] width 70 height 20
drag, startPoint x: 353, startPoint y: 223, endPoint x: 323, endPoint y: 225, distance: 30.6
click at [353, 223] on button "Fastest" at bounding box center [334, 224] width 48 height 20
click at [284, 226] on button "Best" at bounding box center [271, 224] width 65 height 20
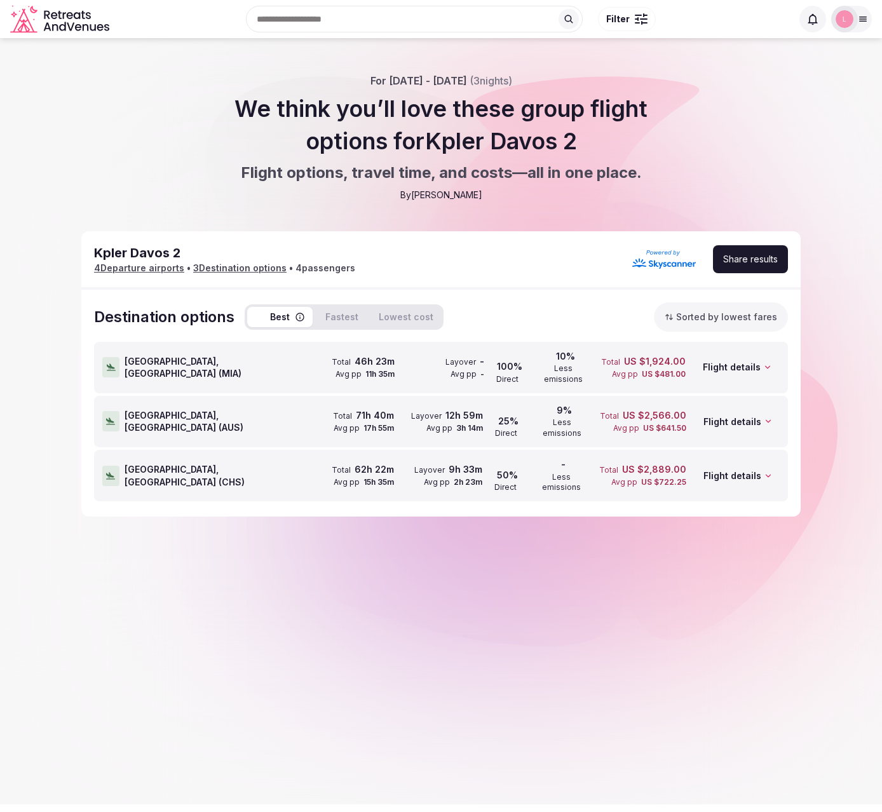
click at [266, 409] on div "[GEOGRAPHIC_DATA], [GEOGRAPHIC_DATA] ( [GEOGRAPHIC_DATA] )" at bounding box center [203, 422] width 203 height 50
